Goal: Information Seeking & Learning: Learn about a topic

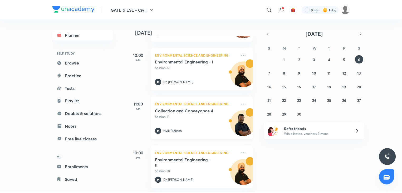
scroll to position [72, 0]
click at [82, 85] on link "Tests" at bounding box center [83, 88] width 61 height 11
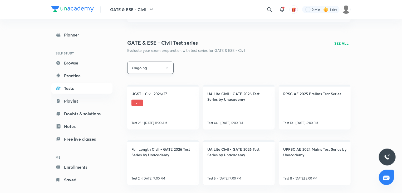
scroll to position [103, 0]
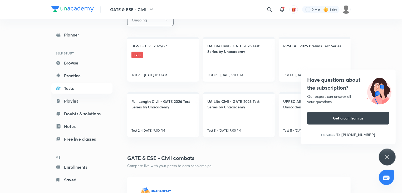
click at [226, 59] on link "UA Lite Civil - GATE 2026 Test Series by Unacademy Test 44 • Sep 6, 5:00 PM" at bounding box center [239, 59] width 72 height 45
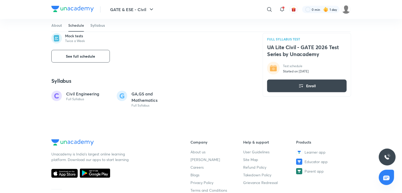
scroll to position [281, 0]
click at [105, 60] on button "See full schedule" at bounding box center [80, 56] width 59 height 13
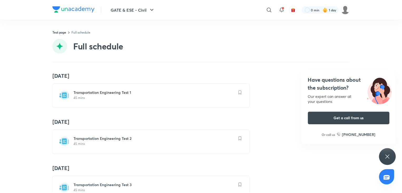
scroll to position [1294, 0]
click at [144, 95] on p "45 mins" at bounding box center [155, 97] width 162 height 4
click at [386, 159] on div "Have questions about the subscription? Our expert can answer all your questions…" at bounding box center [390, 156] width 17 height 17
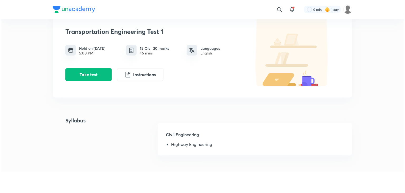
scroll to position [31, 0]
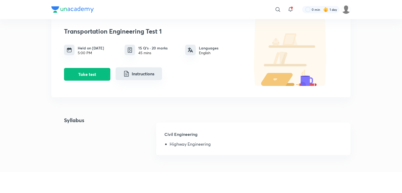
click at [147, 70] on button "Instructions" at bounding box center [139, 73] width 46 height 13
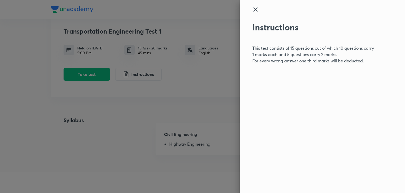
click at [257, 10] on icon at bounding box center [255, 9] width 6 height 6
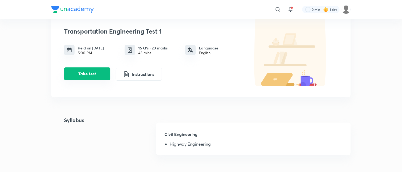
click at [101, 70] on button "Take test" at bounding box center [87, 73] width 46 height 13
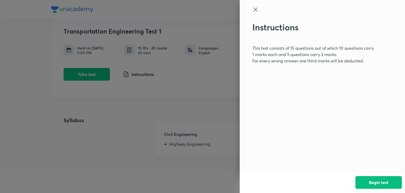
click at [378, 179] on button "Begin test" at bounding box center [379, 182] width 46 height 13
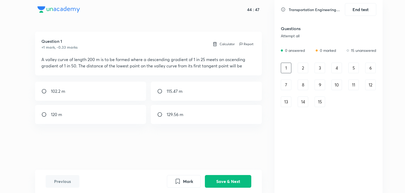
click at [306, 66] on div "2" at bounding box center [303, 68] width 11 height 11
click at [322, 67] on div "3" at bounding box center [320, 68] width 11 height 11
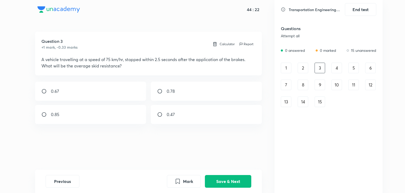
click at [336, 70] on div "4" at bounding box center [337, 68] width 11 height 11
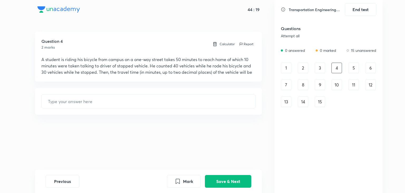
click at [352, 67] on div "5" at bounding box center [353, 68] width 11 height 11
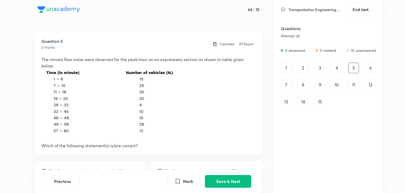
click at [369, 68] on div "6" at bounding box center [370, 68] width 11 height 11
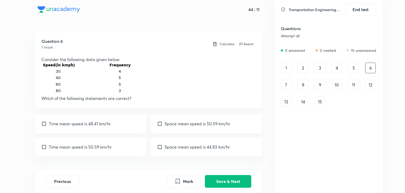
click at [283, 82] on div "7" at bounding box center [286, 84] width 11 height 11
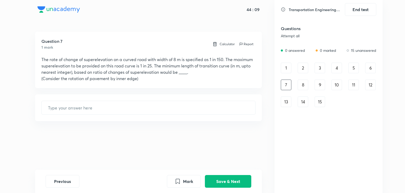
click at [290, 82] on div "7" at bounding box center [286, 84] width 11 height 11
click at [305, 87] on div "8" at bounding box center [303, 84] width 11 height 11
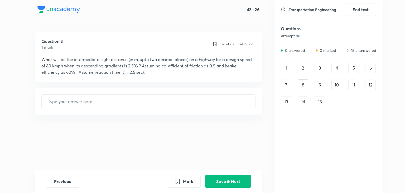
click at [322, 88] on div "9" at bounding box center [320, 84] width 11 height 11
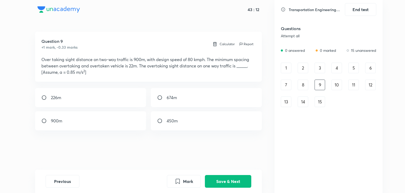
click at [341, 87] on div "10" at bounding box center [337, 84] width 11 height 11
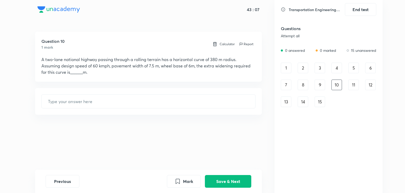
click at [357, 87] on div "11" at bounding box center [353, 84] width 11 height 11
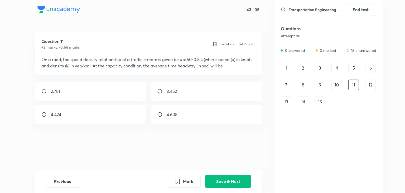
click at [368, 86] on div "12" at bounding box center [370, 84] width 11 height 11
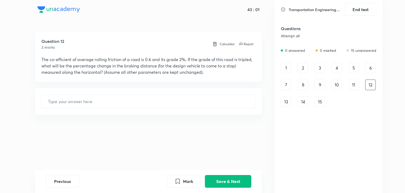
click at [290, 102] on div "13" at bounding box center [286, 101] width 11 height 11
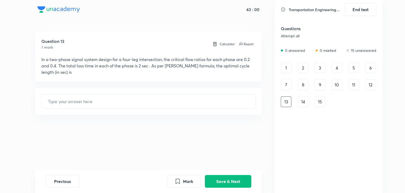
click at [299, 104] on div "14" at bounding box center [303, 101] width 11 height 11
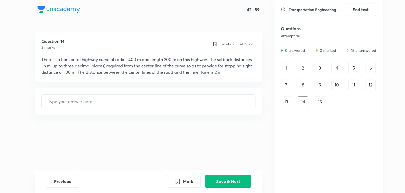
drag, startPoint x: 308, startPoint y: 107, endPoint x: 315, endPoint y: 102, distance: 8.3
click at [315, 102] on div "Questions Attempt all 0 answered 0 marked 15 unanswered 1 2 3 4 5 6 7 8 9 10 11…" at bounding box center [328, 97] width 95 height 150
click at [315, 102] on div "15" at bounding box center [320, 101] width 11 height 11
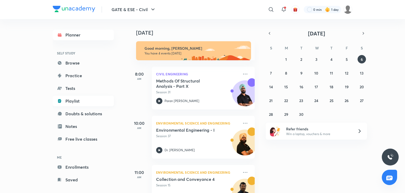
click at [86, 102] on link "Playlist" at bounding box center [83, 100] width 61 height 11
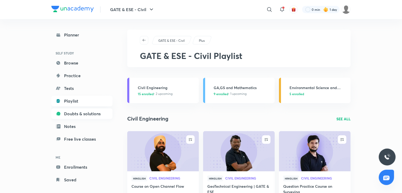
click at [92, 113] on link "Doubts & solutions" at bounding box center [81, 113] width 61 height 11
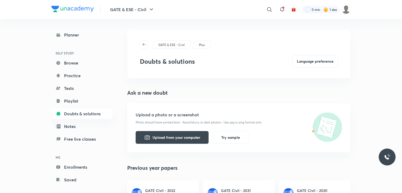
scroll to position [22, 0]
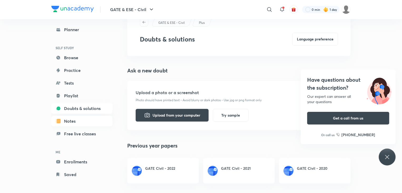
click at [87, 122] on link "Notes" at bounding box center [81, 121] width 61 height 11
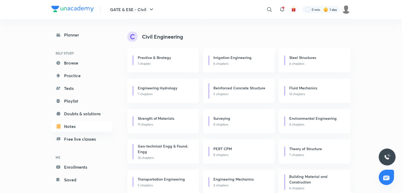
scroll to position [113, 0]
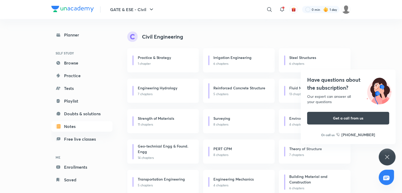
click at [181, 183] on p "5 chapters" at bounding box center [165, 185] width 55 height 5
click at [78, 136] on link "Free live classes" at bounding box center [81, 138] width 61 height 11
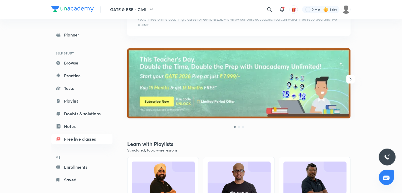
scroll to position [47, 0]
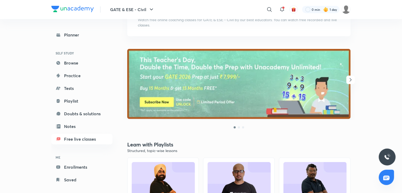
click at [351, 79] on icon "button" at bounding box center [351, 79] width 2 height 3
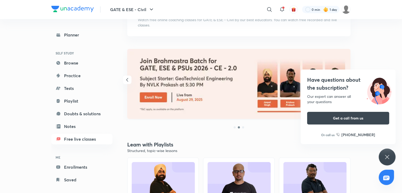
click at [389, 156] on icon at bounding box center [388, 156] width 6 height 6
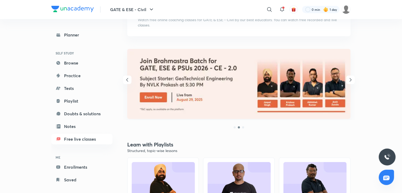
click at [348, 80] on icon "button" at bounding box center [351, 79] width 6 height 6
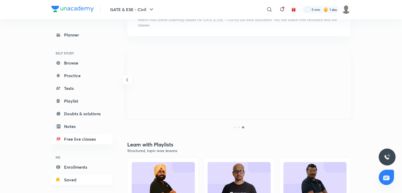
scroll to position [7, 0]
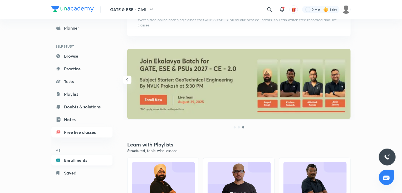
click at [93, 164] on link "Enrollments" at bounding box center [81, 160] width 61 height 11
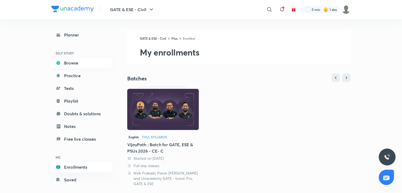
click at [82, 62] on link "Browse" at bounding box center [81, 62] width 61 height 11
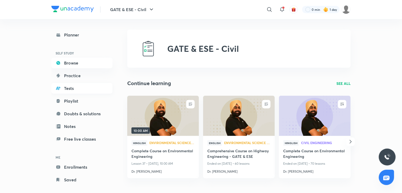
click at [91, 93] on link "Tests" at bounding box center [81, 88] width 61 height 11
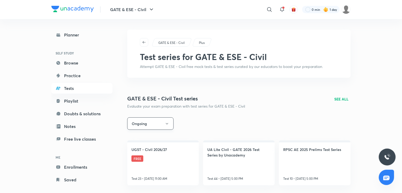
click at [159, 127] on button "Ongoing" at bounding box center [150, 123] width 46 height 12
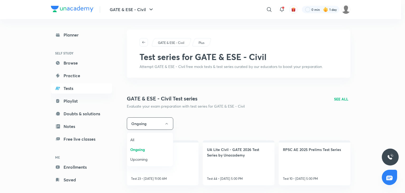
click at [156, 140] on span "All" at bounding box center [150, 140] width 40 height 6
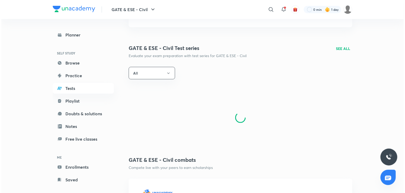
scroll to position [53, 0]
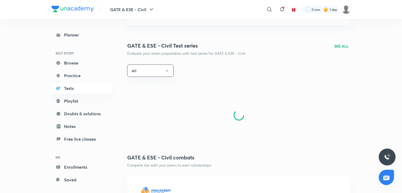
click at [327, 7] on img at bounding box center [326, 9] width 5 height 5
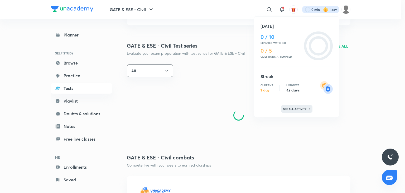
click at [289, 108] on p "See all activity" at bounding box center [295, 108] width 25 height 3
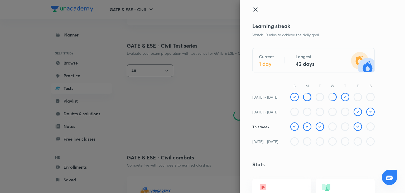
click at [356, 129] on img at bounding box center [358, 126] width 8 height 8
click at [355, 128] on img at bounding box center [358, 126] width 8 height 8
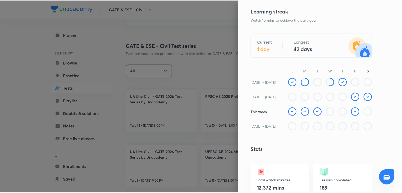
scroll to position [0, 0]
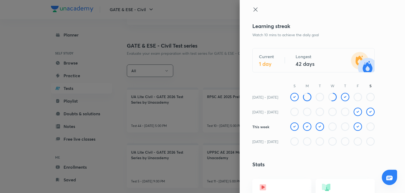
click at [252, 9] on icon at bounding box center [255, 9] width 6 height 6
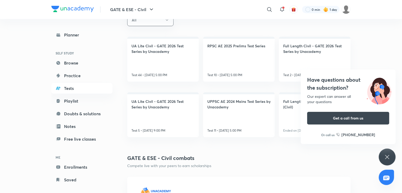
scroll to position [103, 0]
click at [387, 160] on icon at bounding box center [388, 156] width 6 height 6
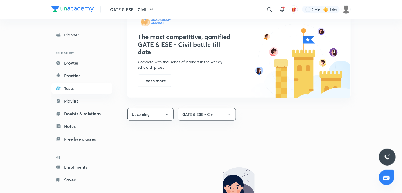
scroll to position [275, 0]
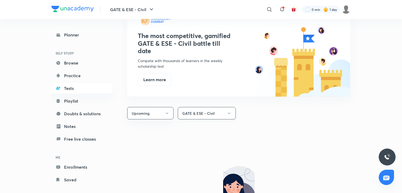
click at [221, 112] on button "GATE & ESE - Civil" at bounding box center [207, 113] width 58 height 12
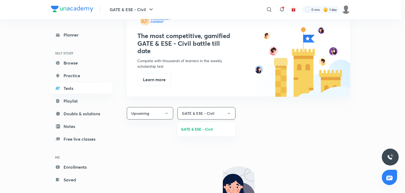
click at [221, 112] on div at bounding box center [202, 96] width 405 height 193
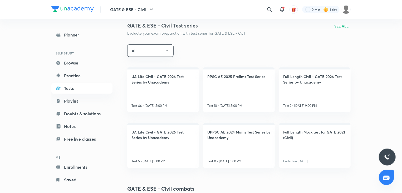
scroll to position [0, 0]
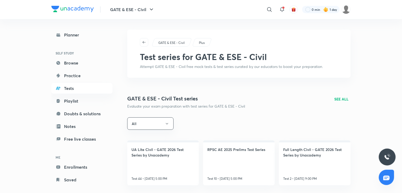
click at [202, 42] on p "Plus" at bounding box center [202, 42] width 6 height 5
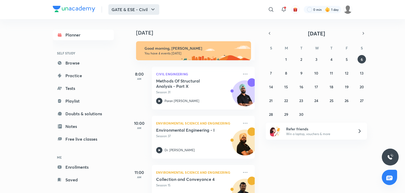
click at [151, 8] on icon "button" at bounding box center [153, 9] width 6 height 6
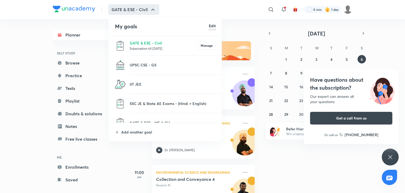
click at [161, 56] on li "UPSC CSE - GS" at bounding box center [165, 64] width 113 height 19
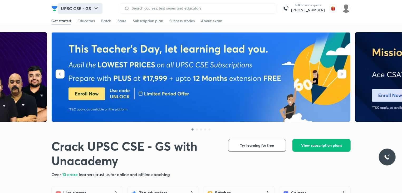
click at [94, 10] on icon "button" at bounding box center [96, 8] width 6 height 6
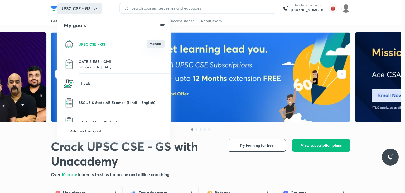
click at [162, 42] on button "Manage" at bounding box center [156, 44] width 18 height 8
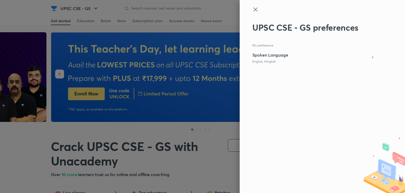
click at [257, 9] on icon at bounding box center [255, 9] width 6 height 6
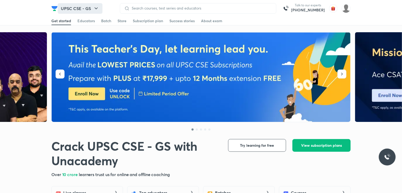
click at [84, 8] on button "UPSC CSE - GS" at bounding box center [80, 8] width 45 height 11
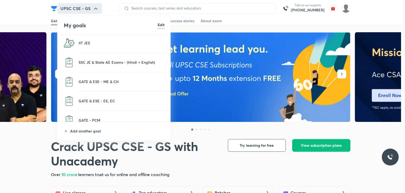
scroll to position [48, 0]
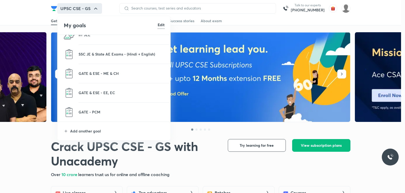
drag, startPoint x: 112, startPoint y: 89, endPoint x: 165, endPoint y: 25, distance: 83.0
click at [165, 25] on li "My goals Edit" at bounding box center [113, 25] width 113 height 18
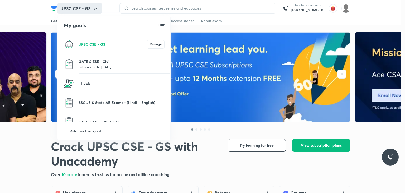
click at [121, 63] on p "GATE & ESE - Civil" at bounding box center [122, 62] width 86 height 6
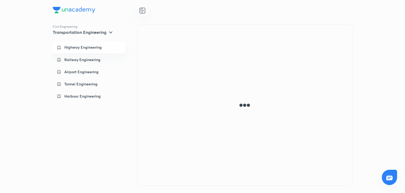
click at [97, 47] on p "Highway Engineering" at bounding box center [82, 47] width 37 height 5
